Goal: Transaction & Acquisition: Purchase product/service

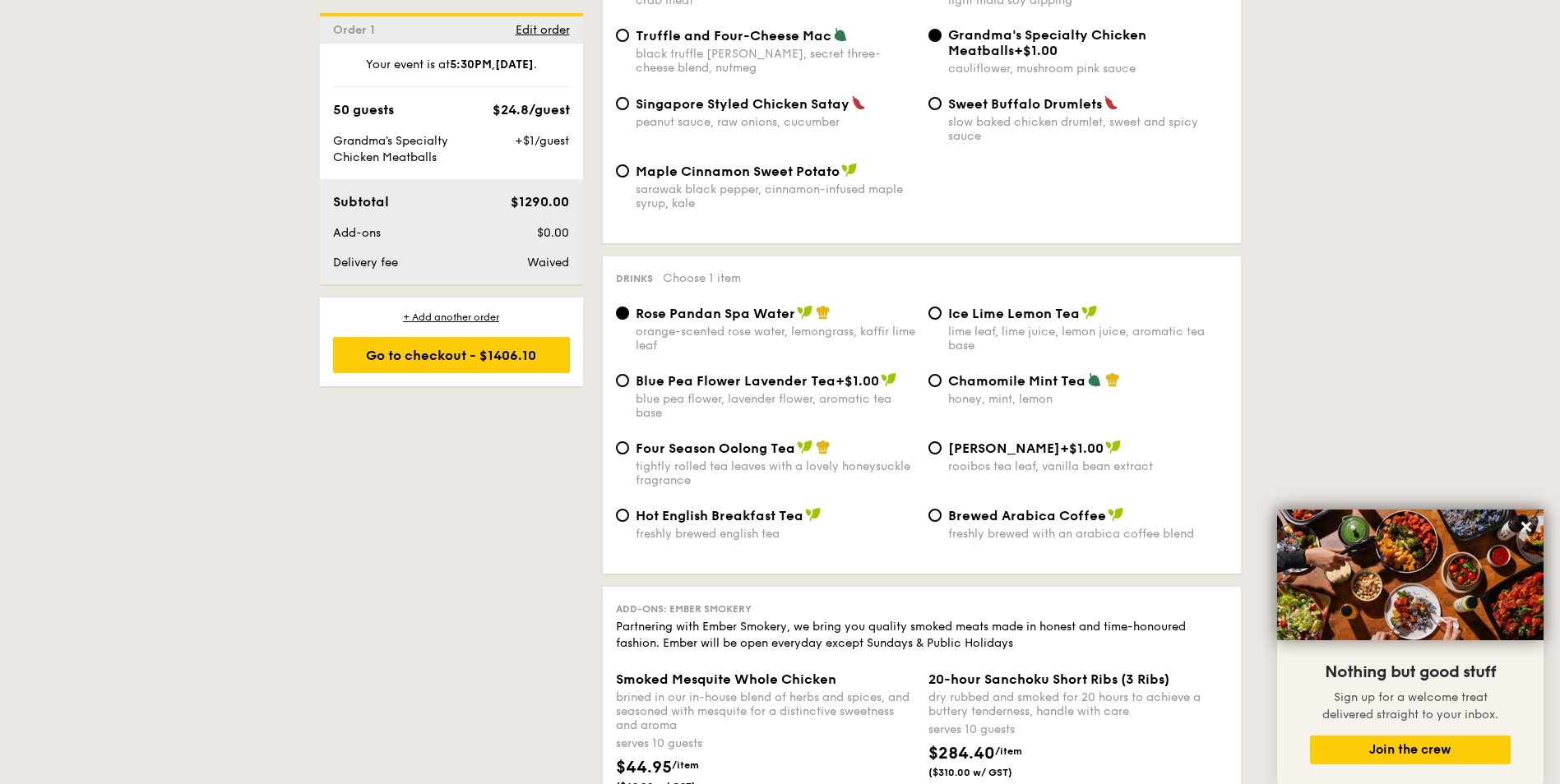
scroll to position [3782, 0]
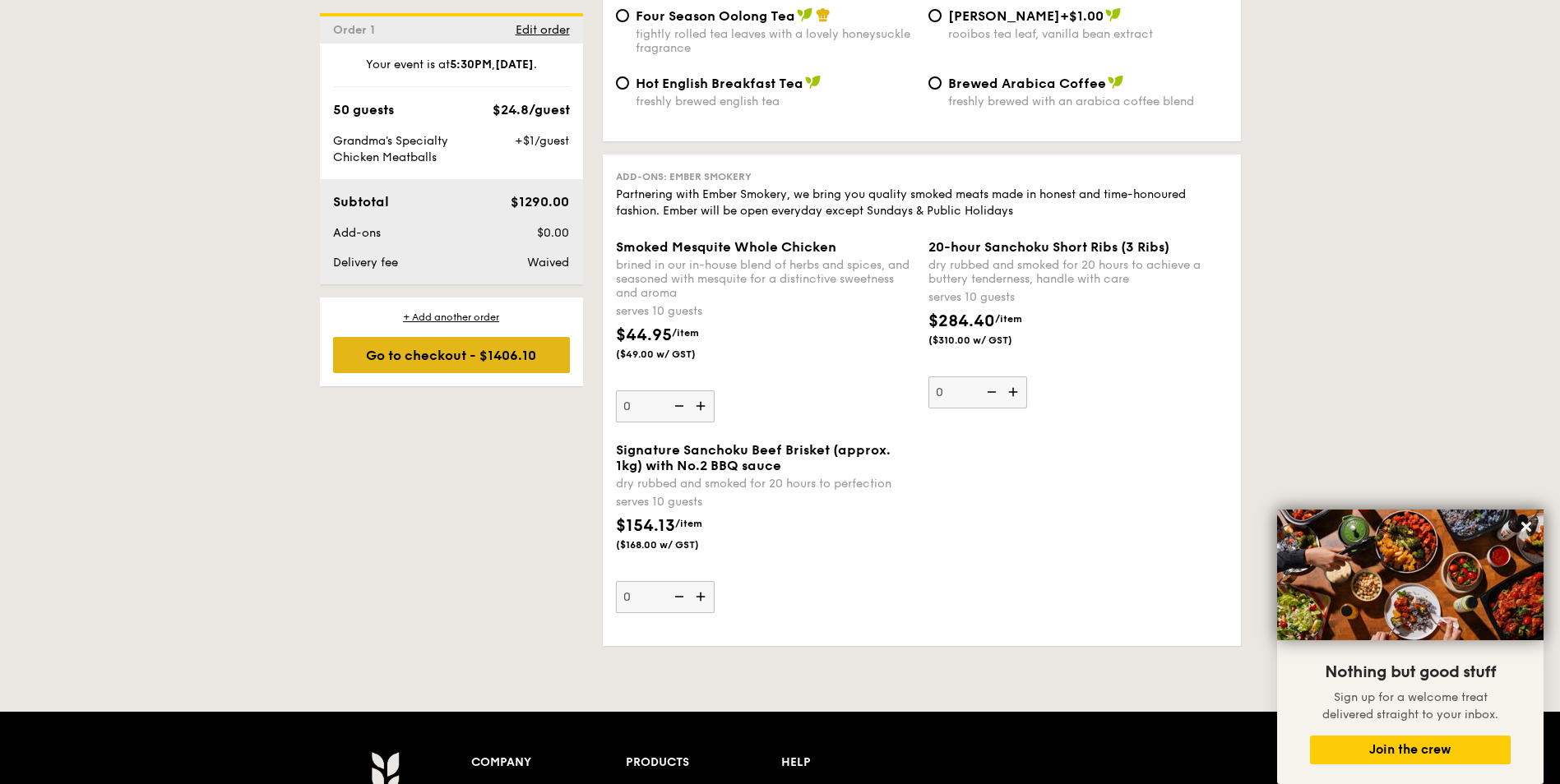
click at [561, 354] on div "Go to checkout - $1406.10" at bounding box center [450, 355] width 236 height 36
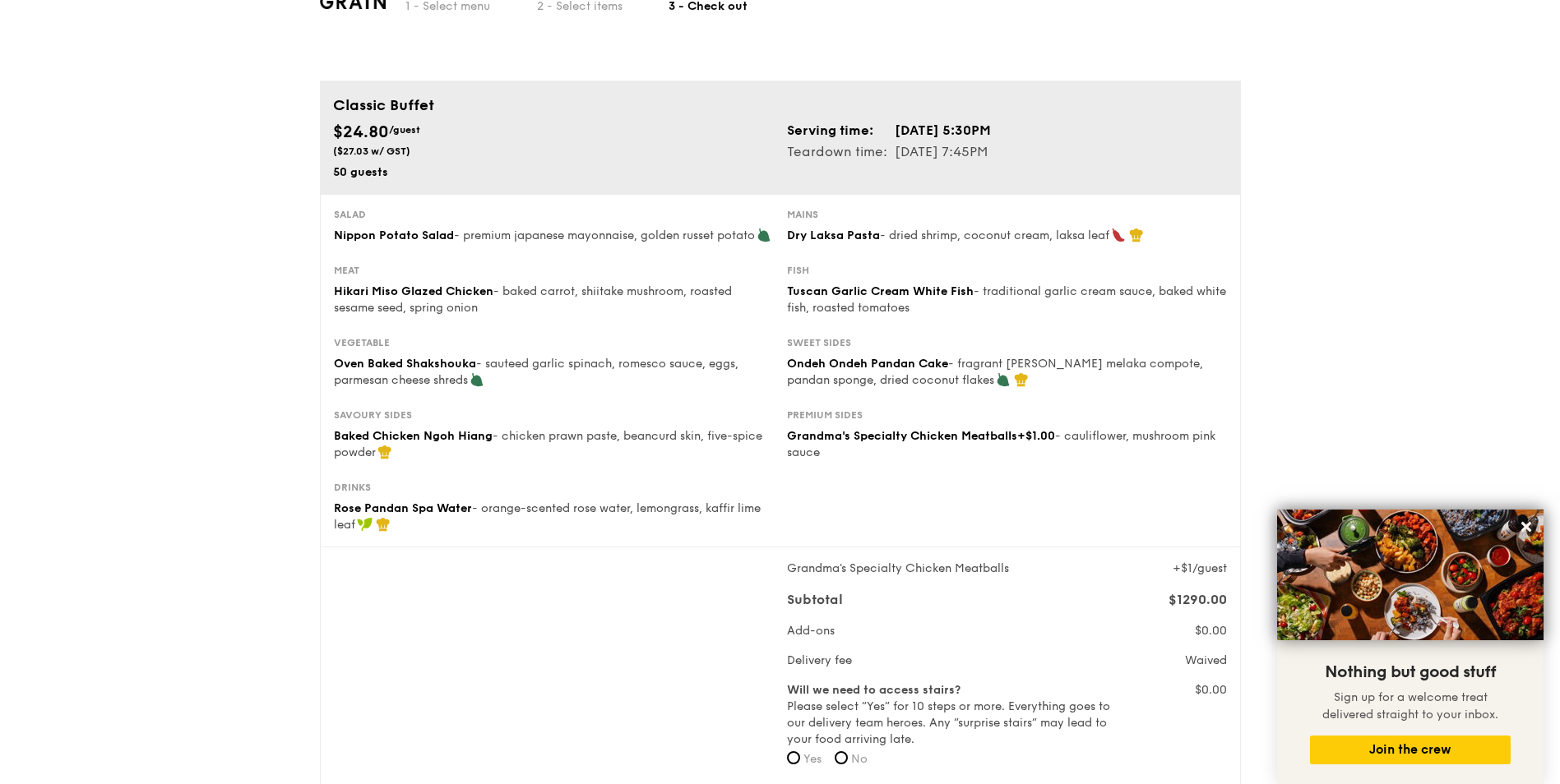
scroll to position [82, 0]
click at [438, 626] on div "Grandma's Specialty Chicken Meatballs +$1/guest Subtotal $1290.00 Add-ons $0.00…" at bounding box center [780, 670] width 906 height 217
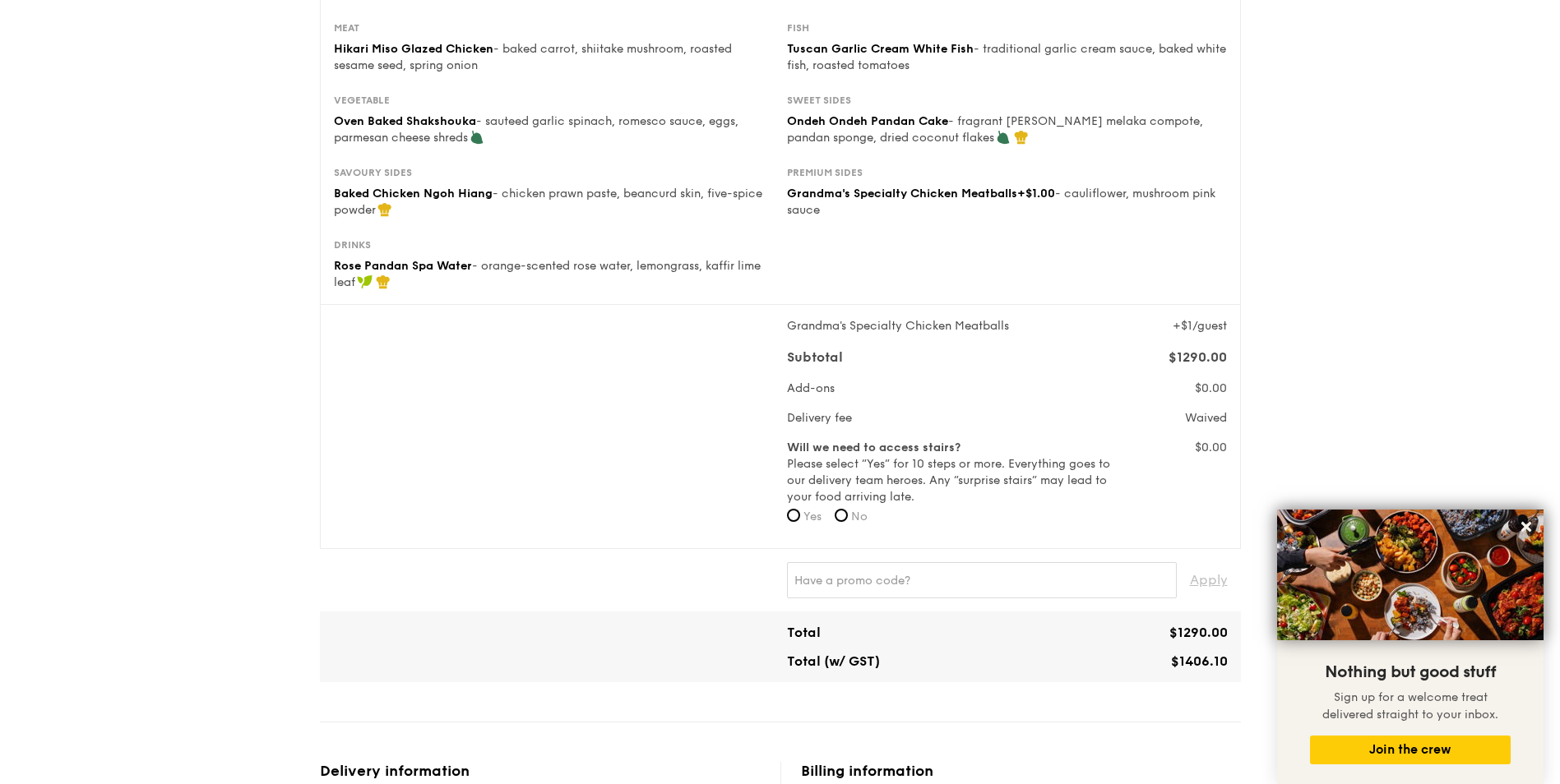
scroll to position [329, 0]
click at [843, 520] on input "No" at bounding box center [841, 512] width 13 height 13
radio input "true"
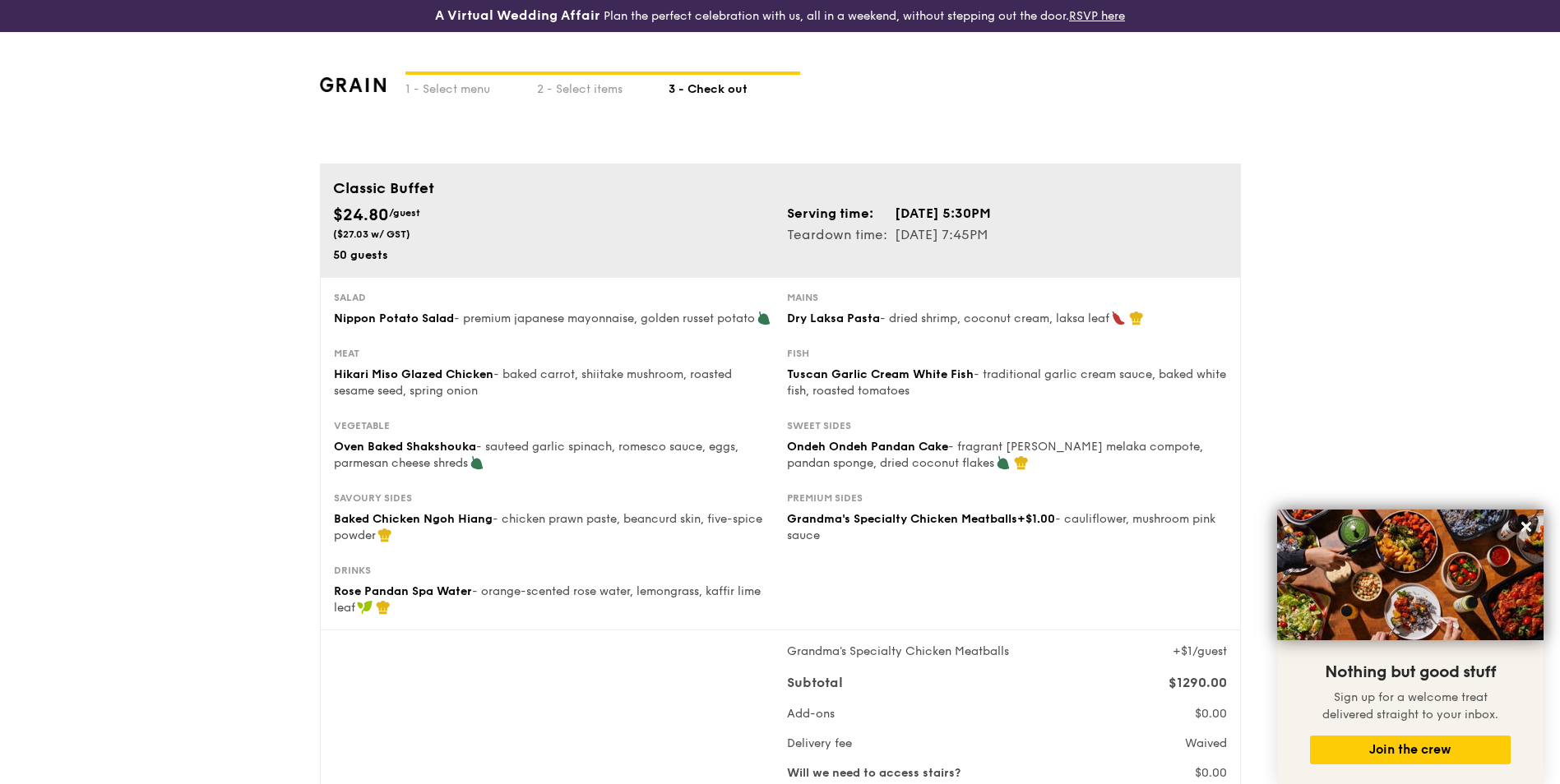
scroll to position [0, 0]
click at [468, 84] on div "1 - Select menu" at bounding box center [471, 87] width 131 height 23
select select
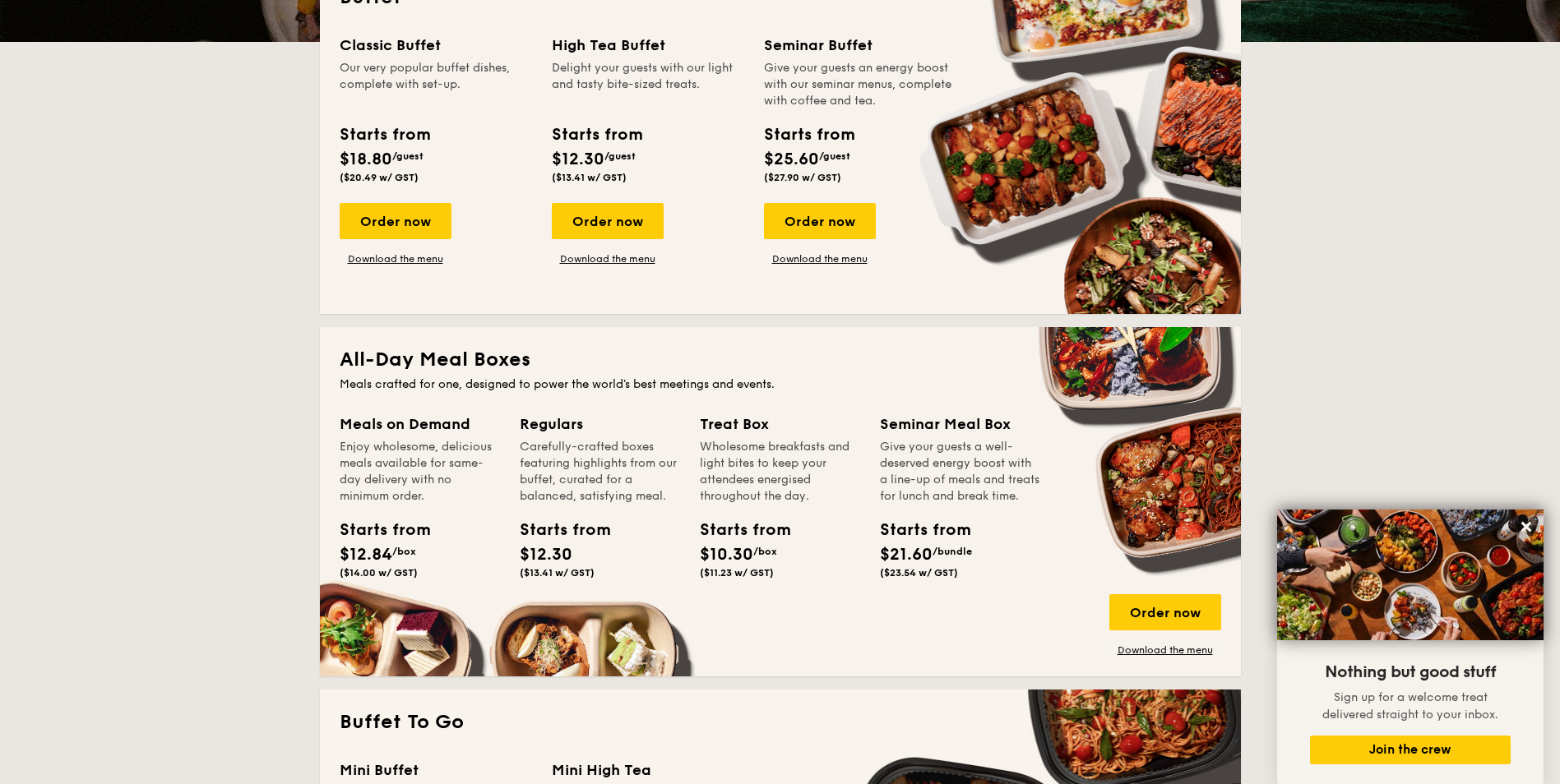
scroll to position [575, 0]
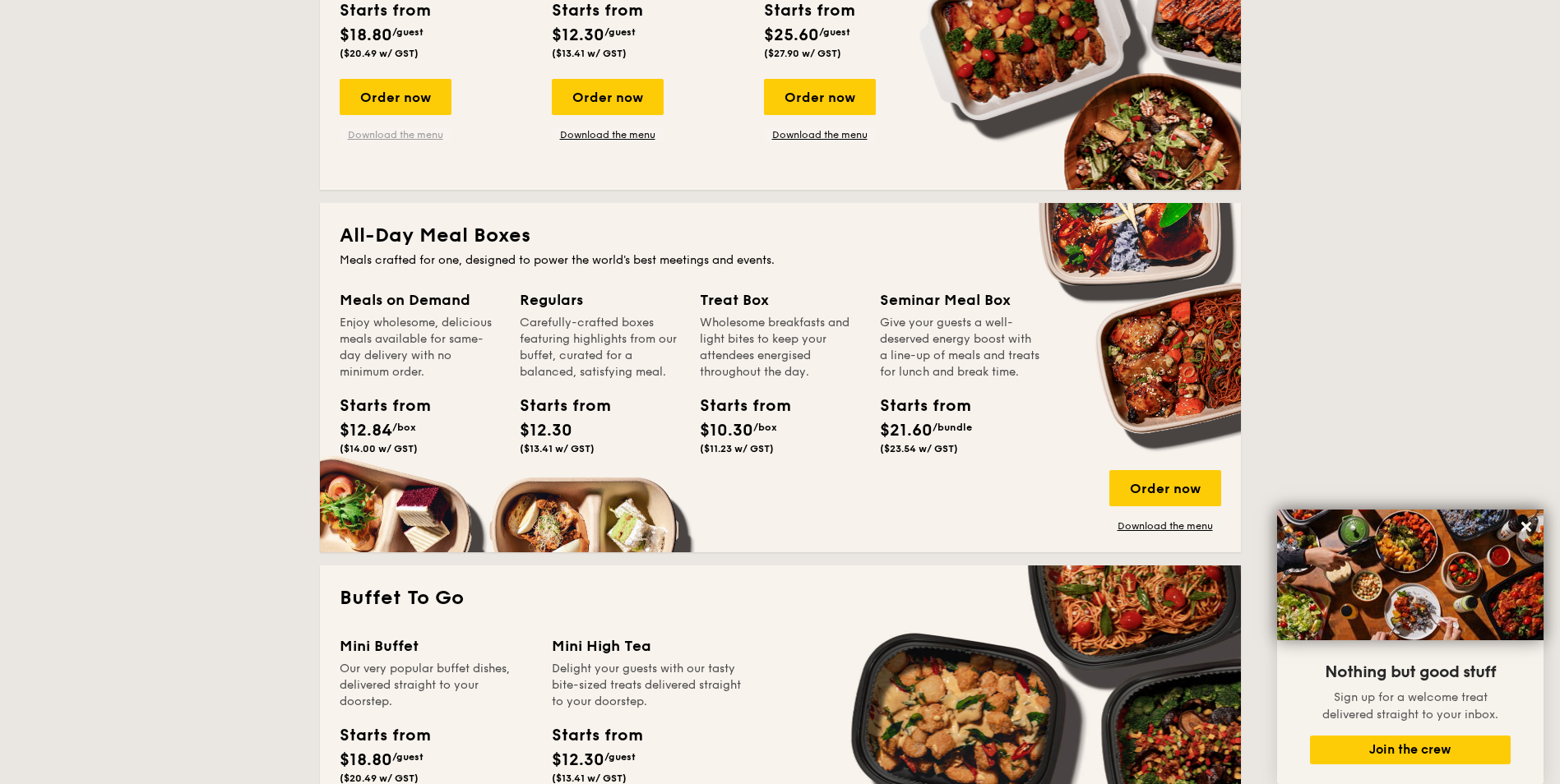
click at [406, 139] on link "Download the menu" at bounding box center [396, 135] width 111 height 13
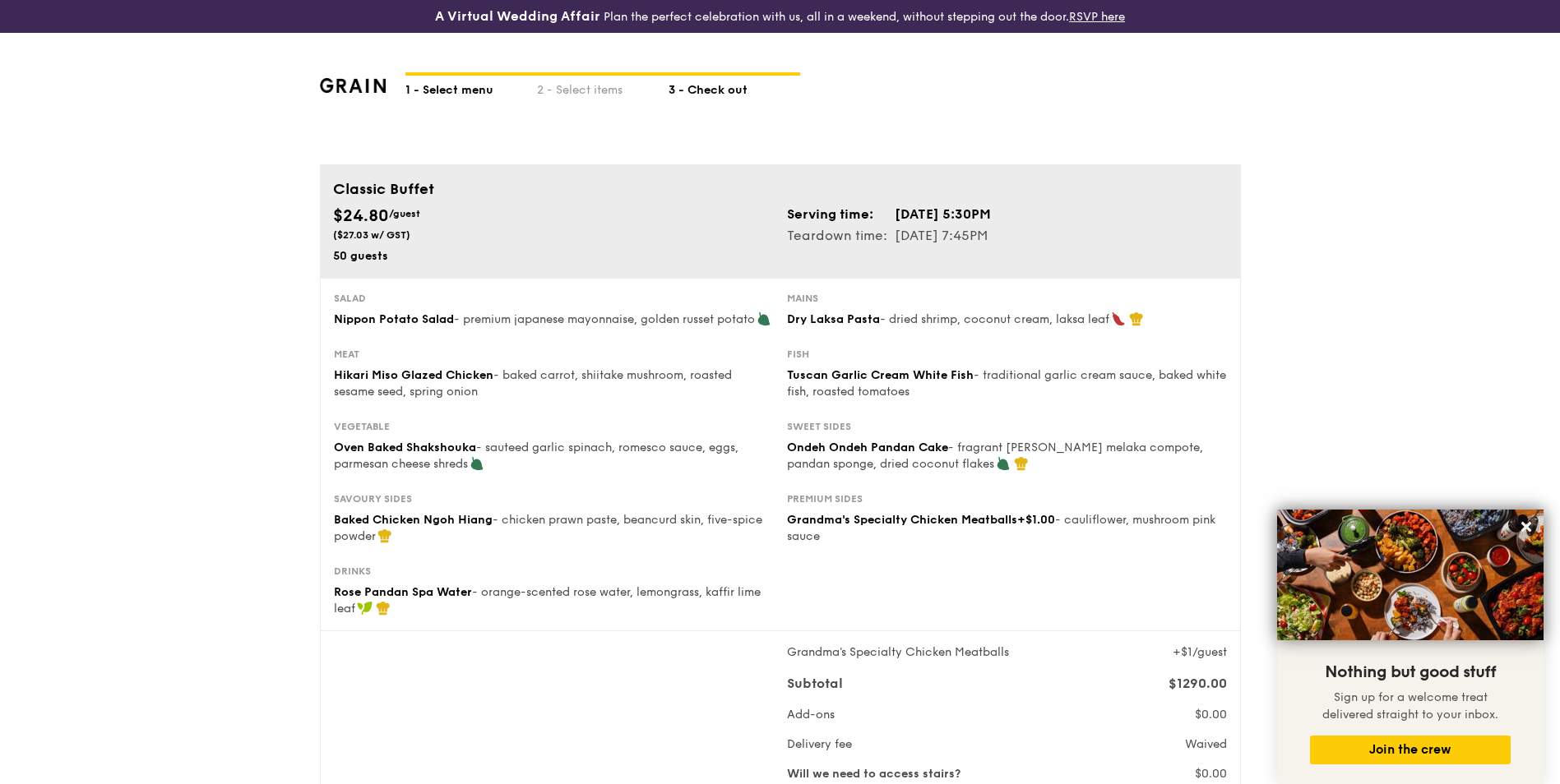
click at [468, 85] on div "1 - Select menu" at bounding box center [471, 87] width 131 height 23
select select
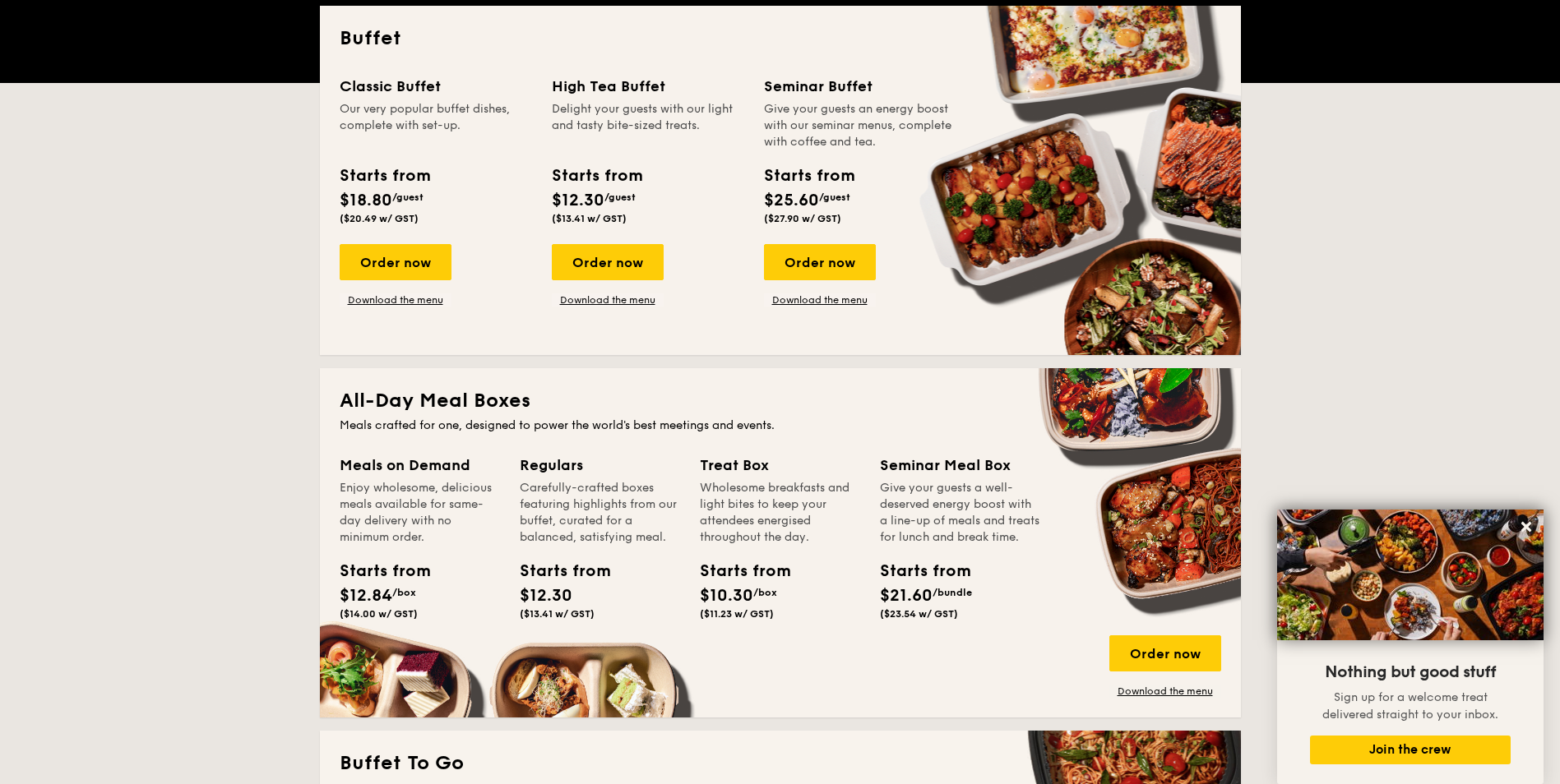
scroll to position [411, 0]
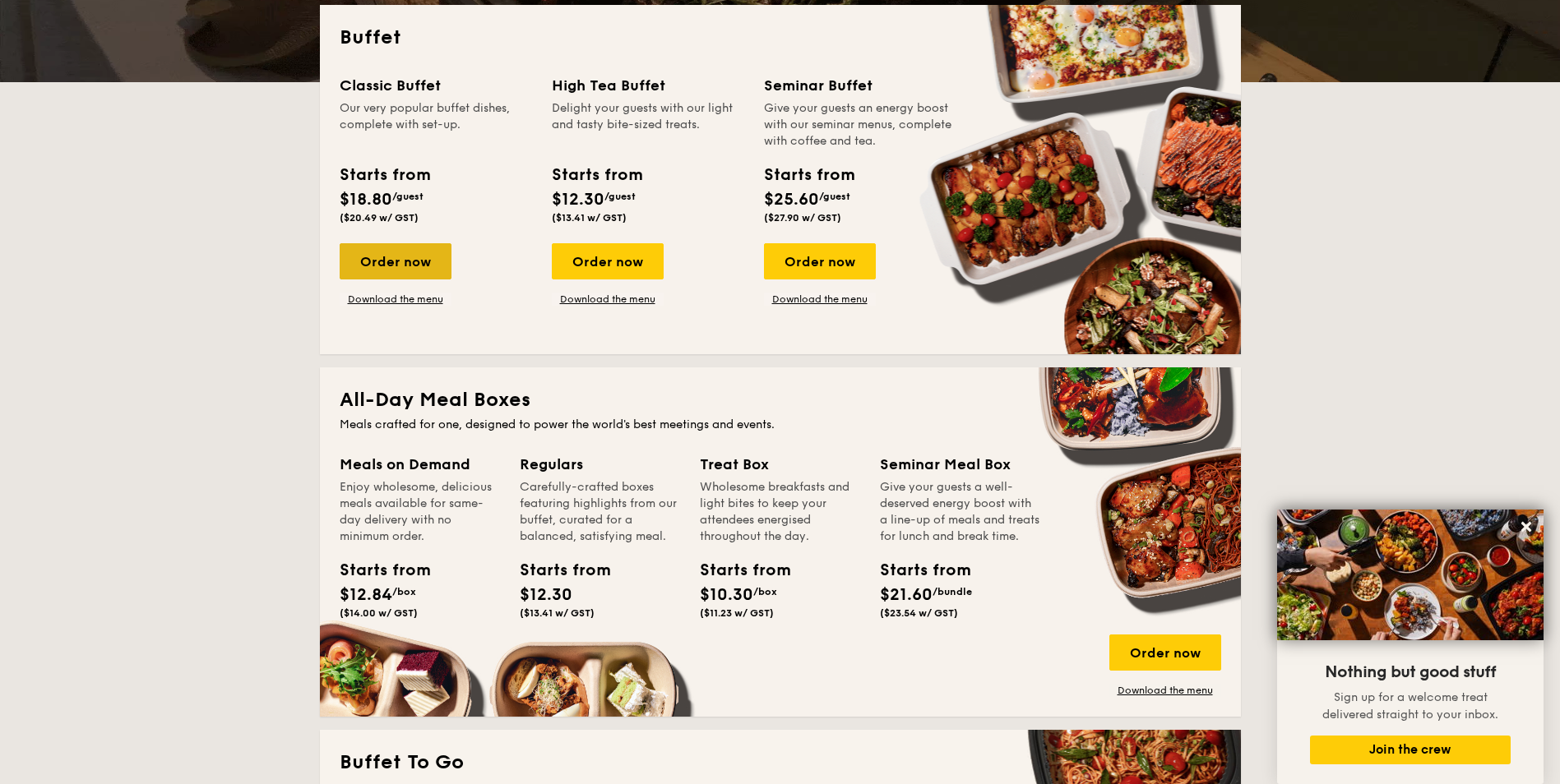
click at [432, 254] on div "Order now" at bounding box center [396, 262] width 111 height 36
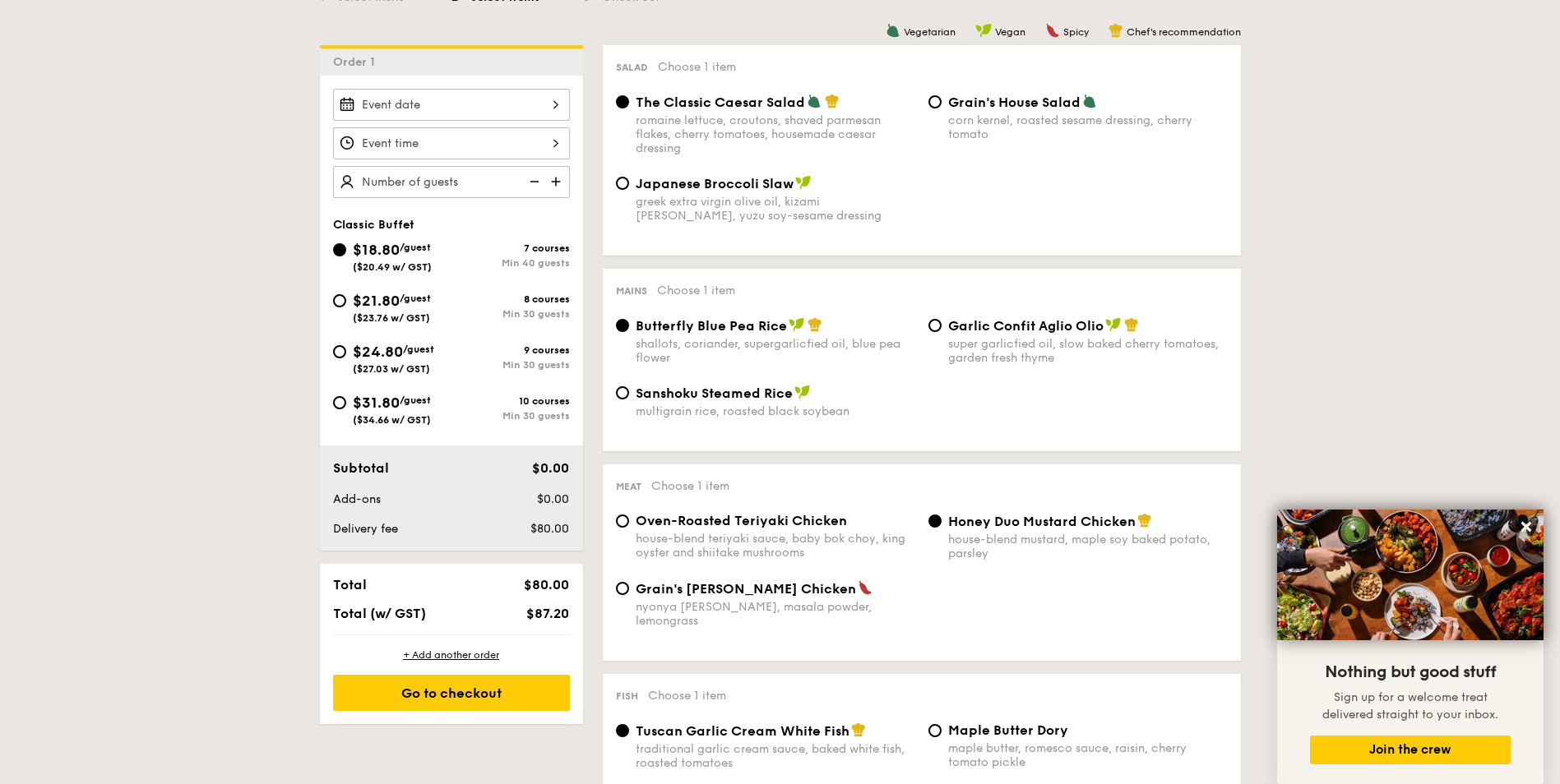
scroll to position [411, 0]
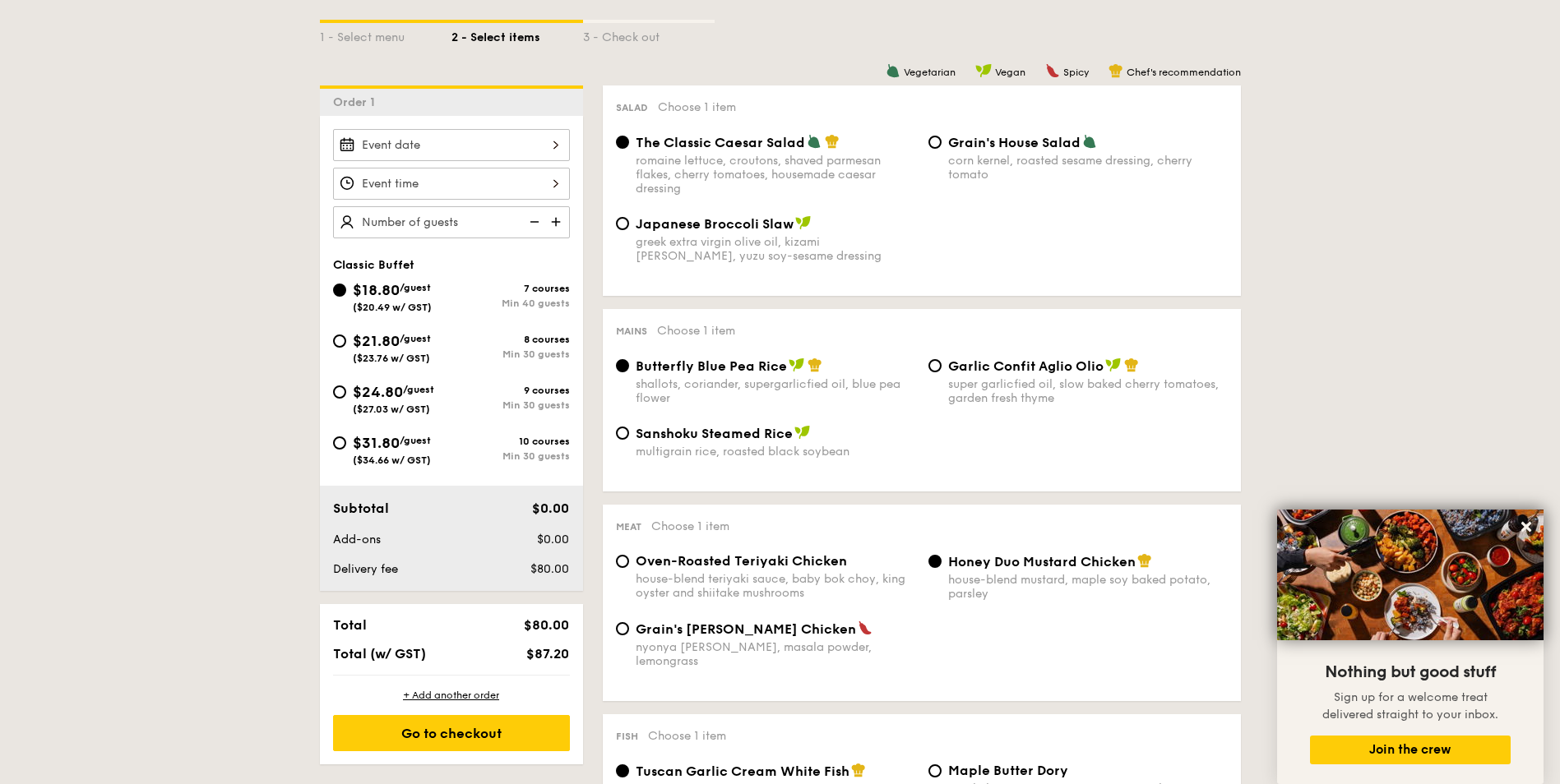
click at [444, 406] on div "$24.80 /guest ($27.03 w/ GST)" at bounding box center [392, 397] width 119 height 34
click at [346, 398] on input "$24.80 /guest ($27.03 w/ GST) 9 courses Min 30 guests" at bounding box center [339, 392] width 13 height 13
radio input "true"
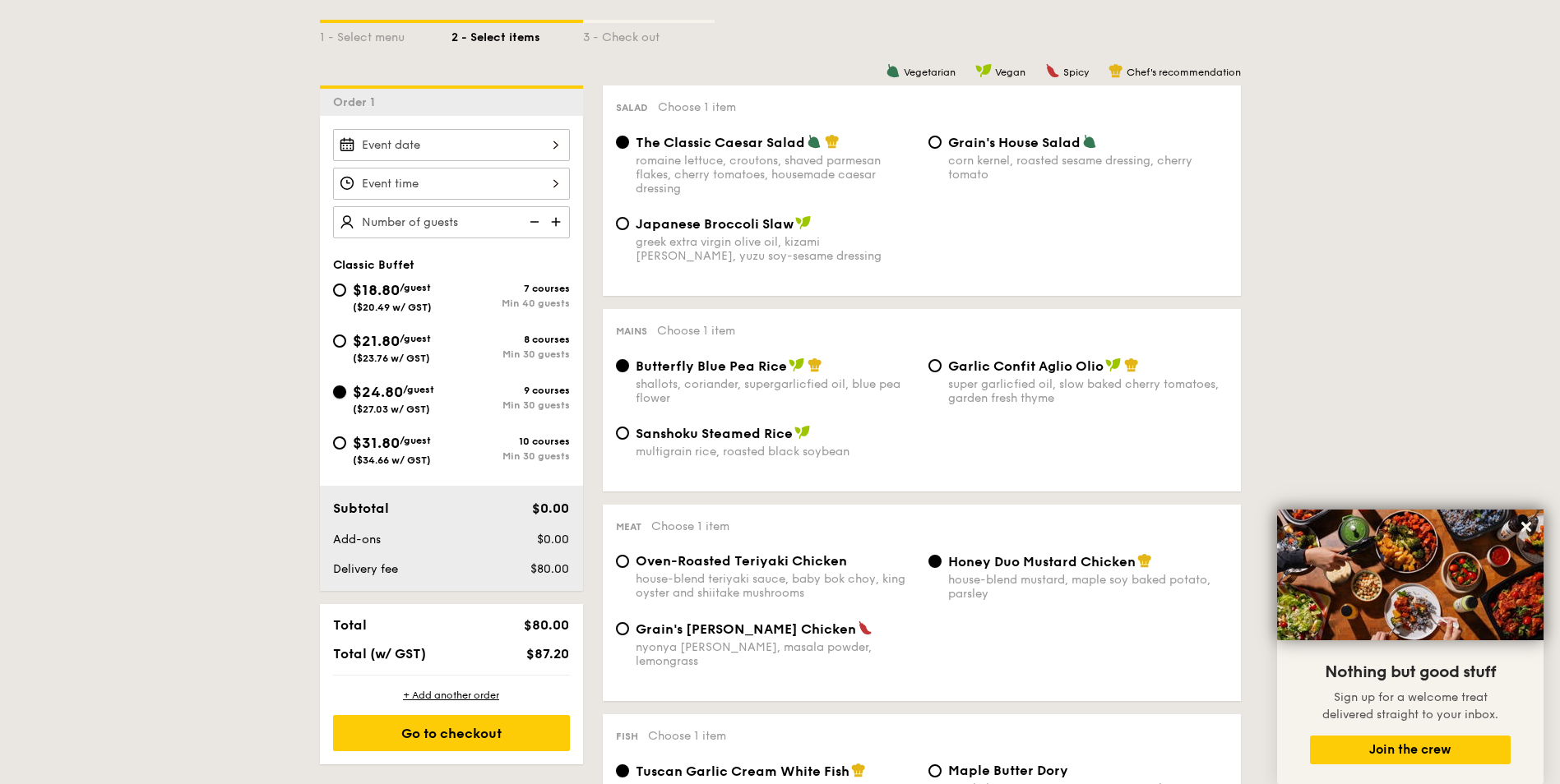
radio input "true"
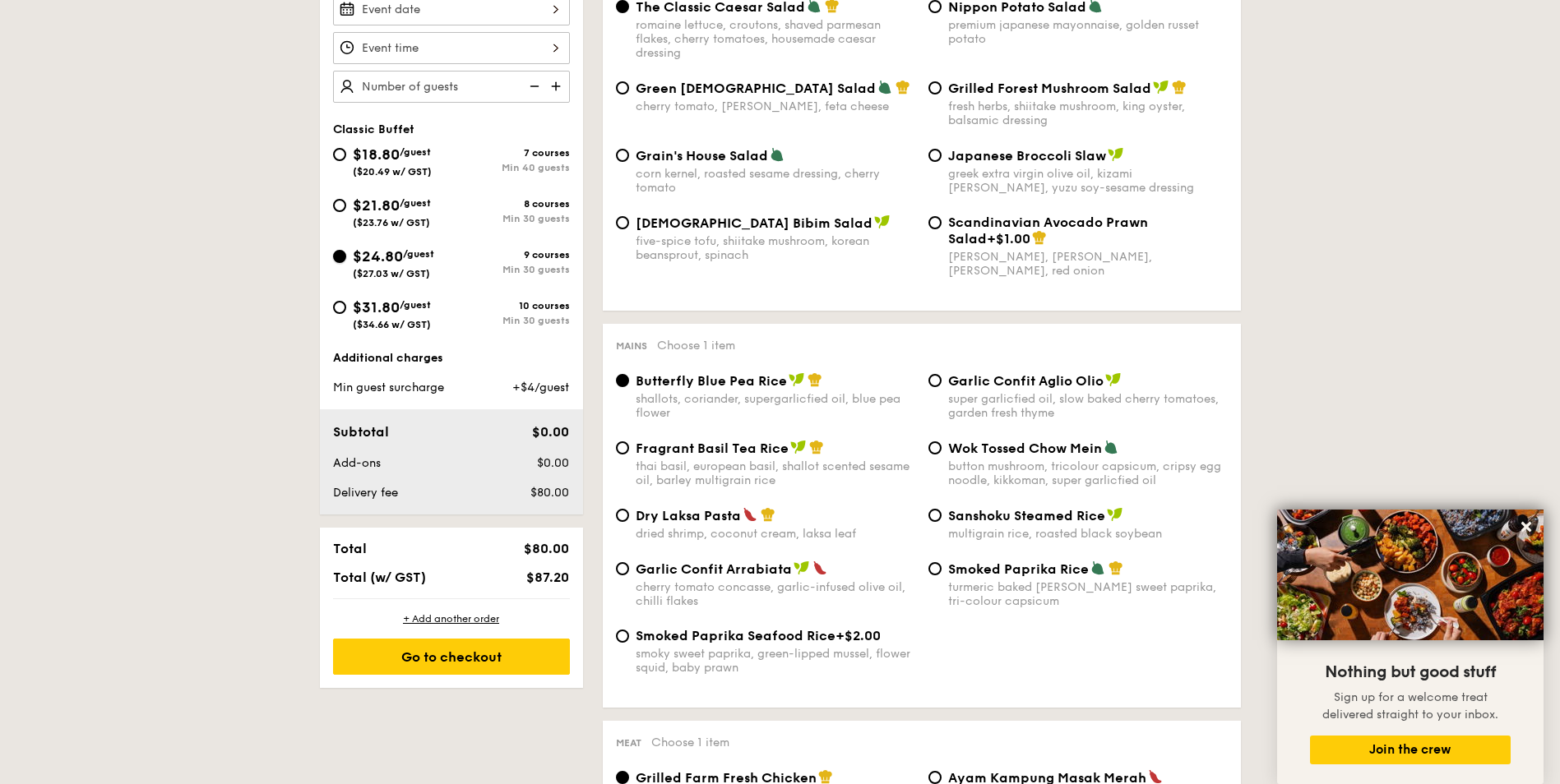
scroll to position [575, 0]
